Goal: Go to known website: Access a specific website the user already knows

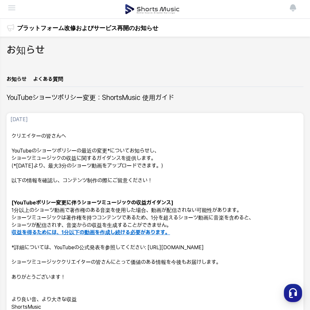
click at [146, 7] on img at bounding box center [152, 9] width 55 height 18
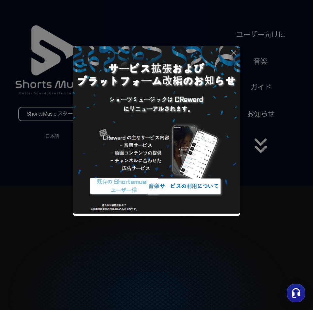
click at [233, 52] on icon at bounding box center [234, 53] width 5 height 5
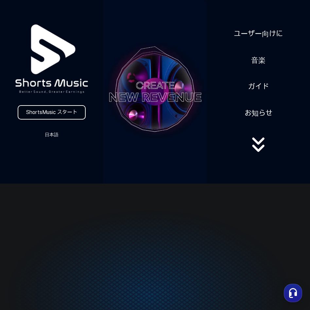
click at [65, 117] on link "ShortsMusic スタート" at bounding box center [52, 112] width 68 height 14
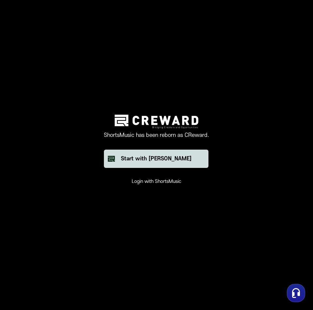
click at [161, 164] on button "Start with [PERSON_NAME]" at bounding box center [156, 159] width 105 height 18
